Goal: Task Accomplishment & Management: Complete application form

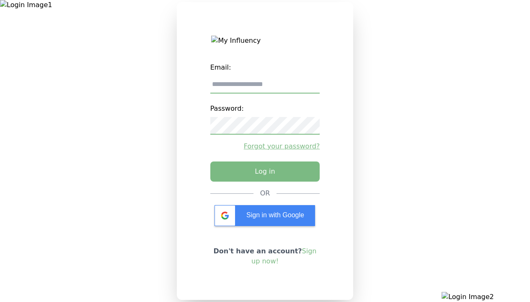
click at [265, 88] on input "email" at bounding box center [265, 85] width 110 height 18
type input "**********"
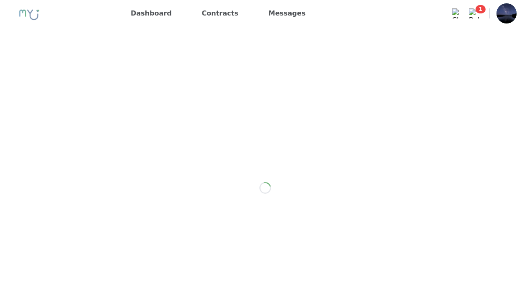
scroll to position [1188, 0]
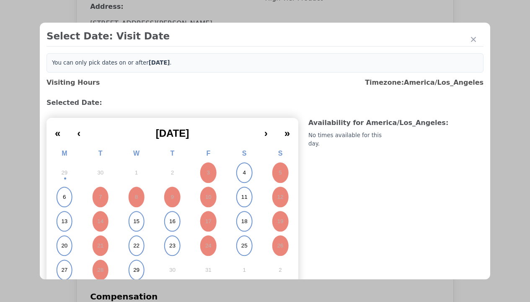
click at [243, 173] on abbr "4" at bounding box center [244, 173] width 3 height 8
click at [209, 140] on div "Please Select Submission Date" at bounding box center [210, 136] width 86 height 8
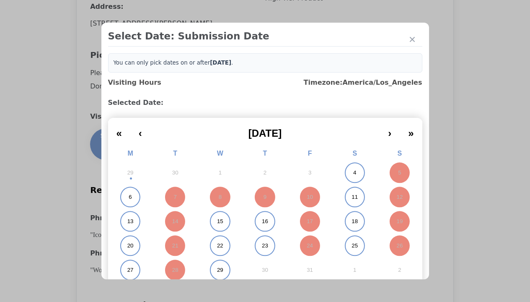
click at [352, 197] on abbr "11" at bounding box center [355, 197] width 6 height 8
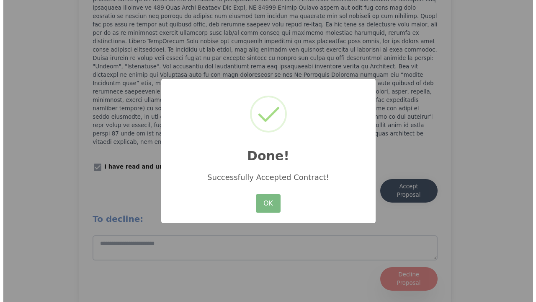
scroll to position [1163, 0]
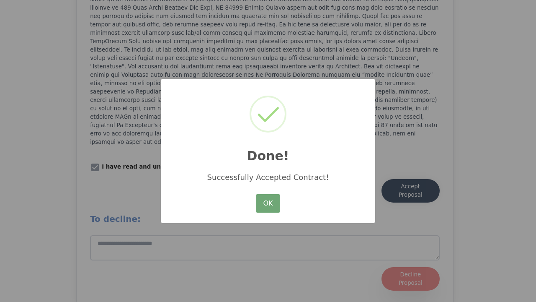
click at [268, 204] on button "OK" at bounding box center [268, 203] width 24 height 18
